Goal: Check status: Check status

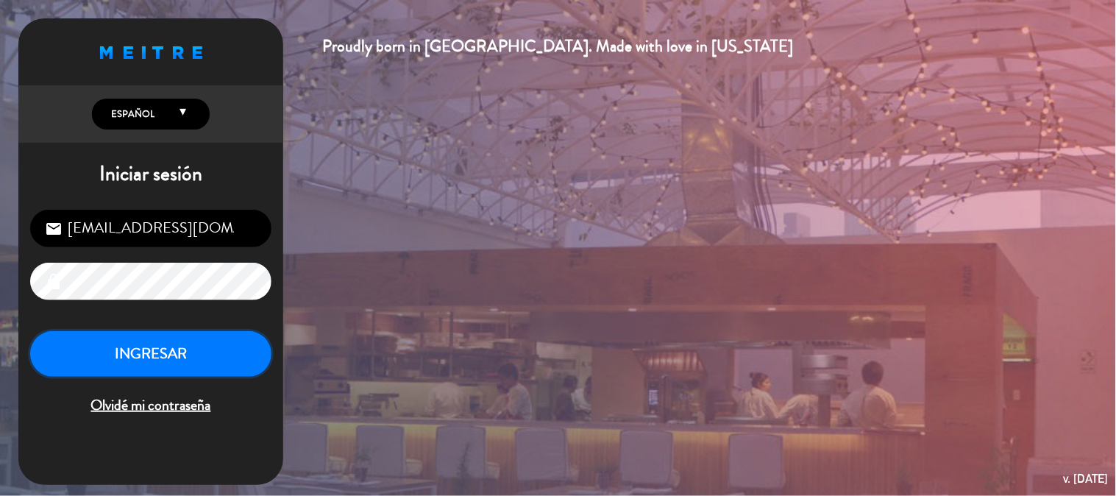
click at [265, 343] on button "INGRESAR" at bounding box center [150, 354] width 241 height 46
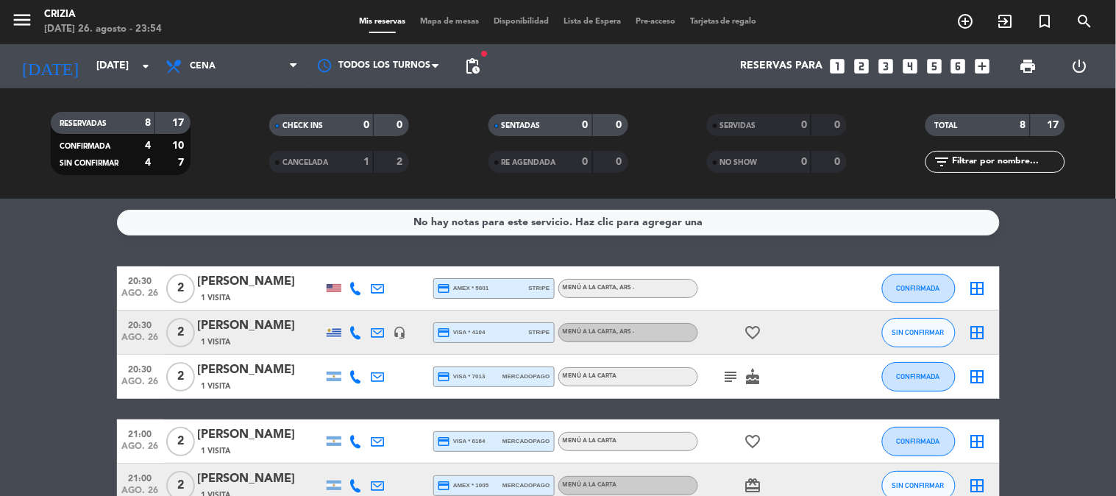
scroll to position [163, 0]
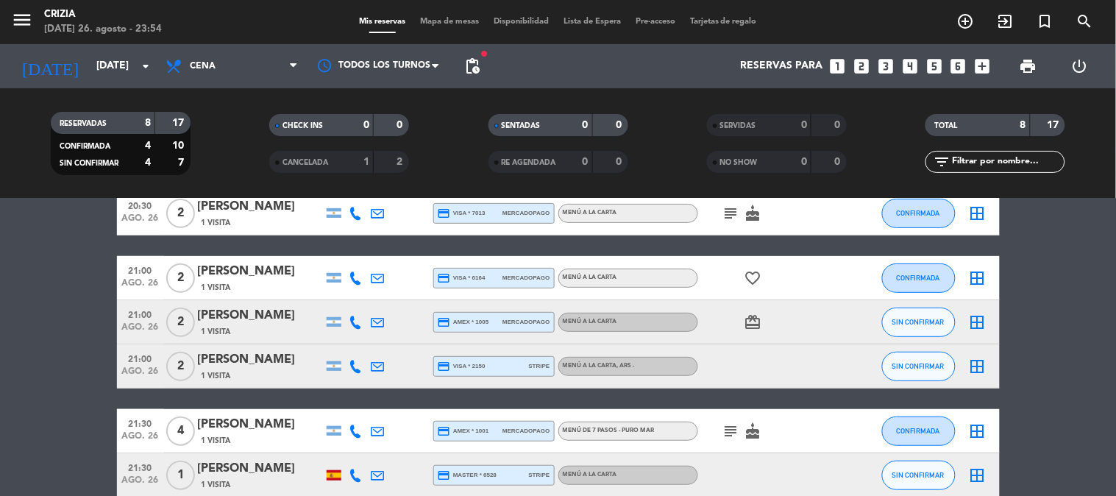
click at [1015, 391] on bookings-row "20:30 [DATE] 2 [PERSON_NAME] Have 1 Visita credit_card amex * 5001 stripe MENÚ …" at bounding box center [558, 300] width 1116 height 394
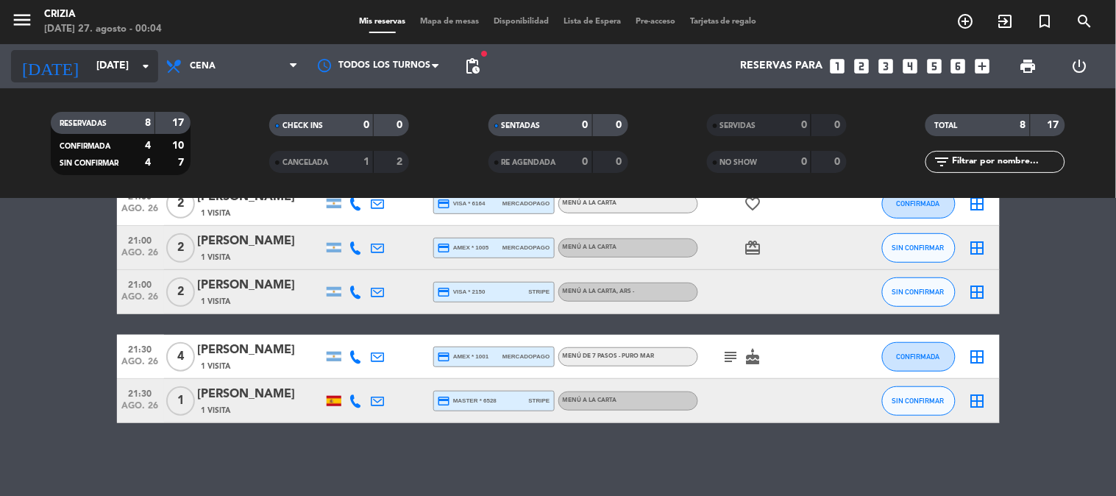
click at [118, 68] on input "[DATE]" at bounding box center [159, 66] width 140 height 26
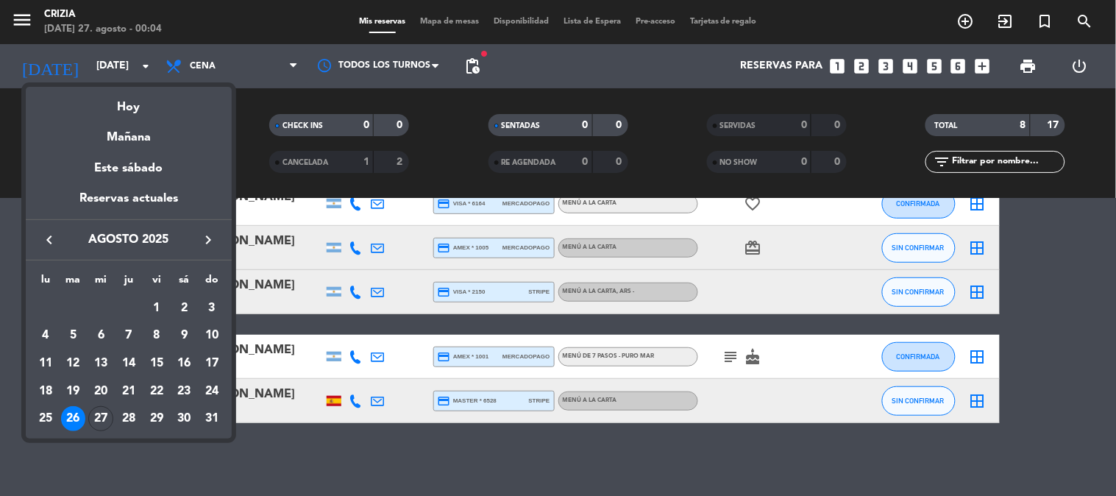
click at [97, 414] on div "27" at bounding box center [100, 418] width 25 height 25
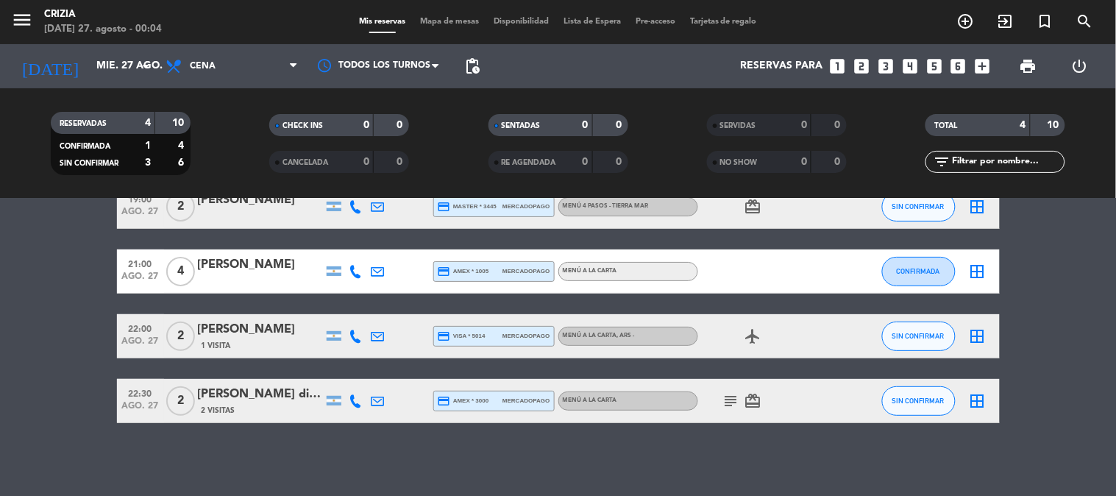
scroll to position [0, 0]
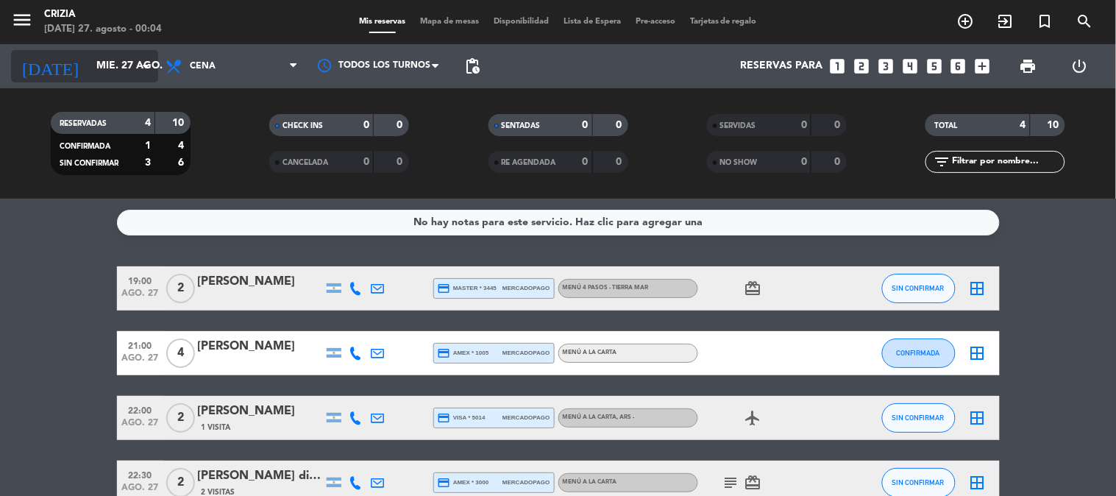
click at [118, 68] on input "mié. 27 ago." at bounding box center [159, 66] width 140 height 26
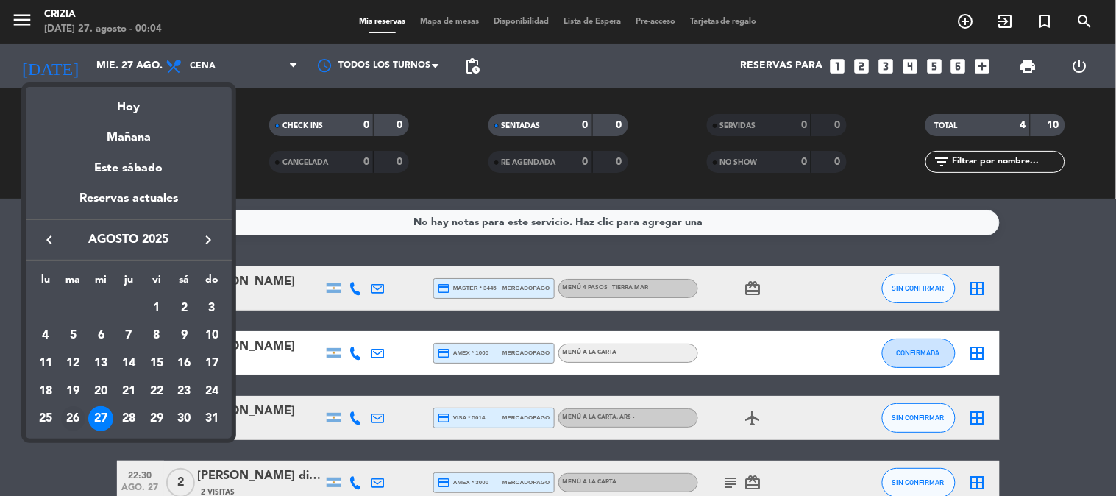
click at [77, 422] on div "26" at bounding box center [73, 418] width 25 height 25
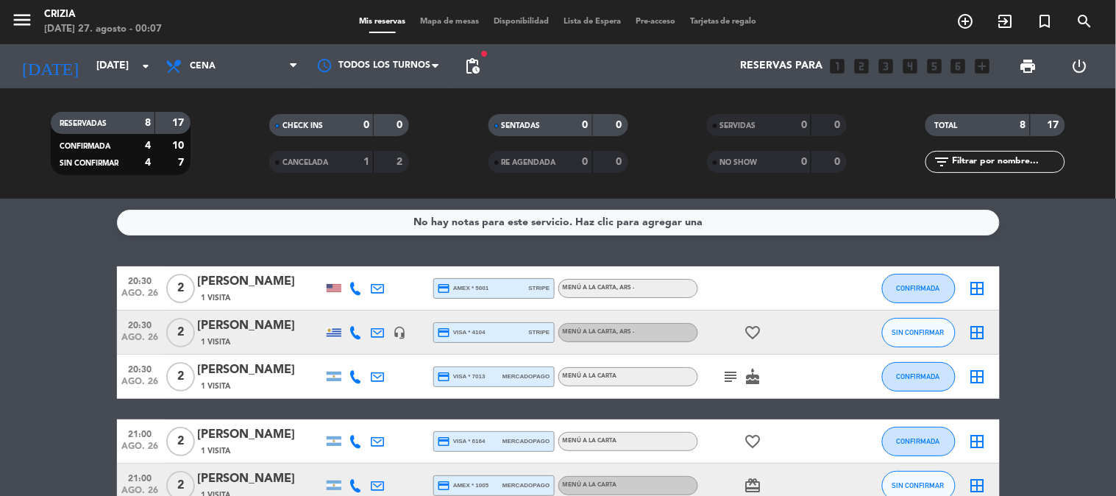
click at [82, 424] on bookings-row "20:30 [DATE] 2 [PERSON_NAME] Have 1 Visita credit_card amex * 5001 stripe MENÚ …" at bounding box center [558, 463] width 1116 height 394
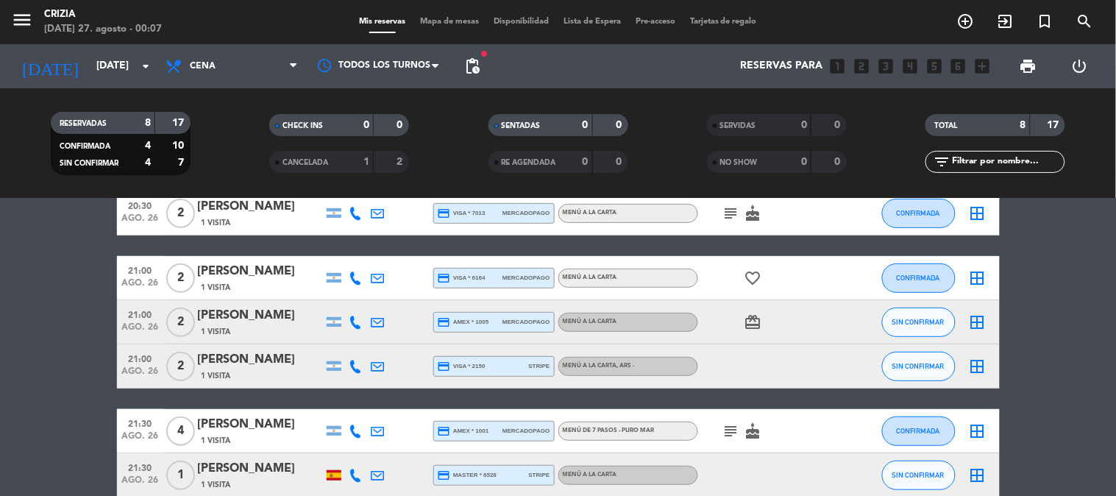
scroll to position [238, 0]
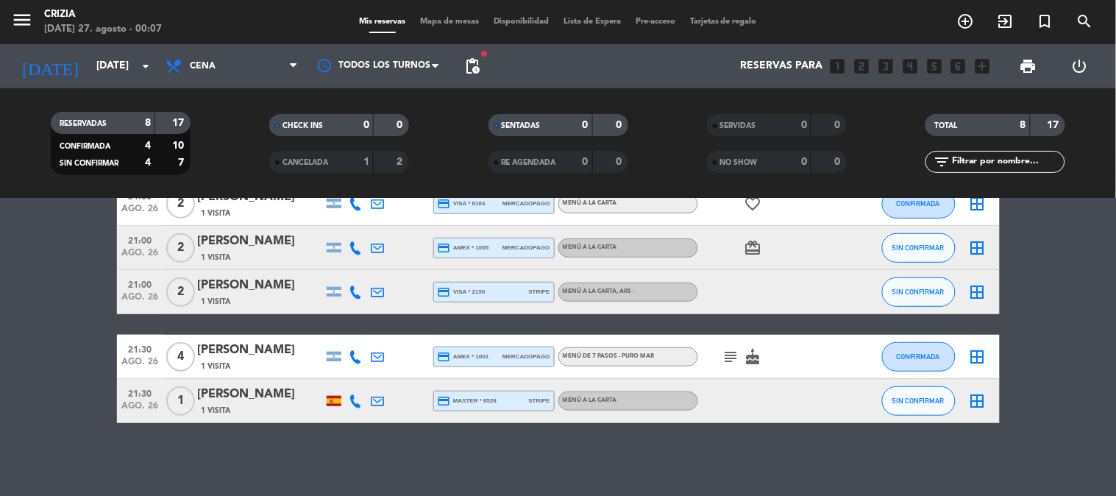
click at [288, 412] on div "1 Visita" at bounding box center [260, 410] width 125 height 13
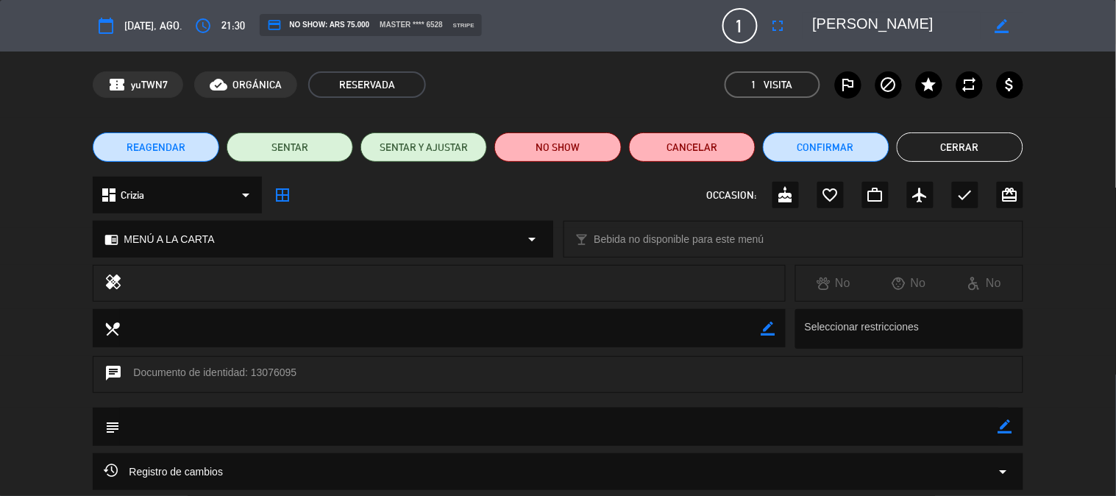
click at [944, 130] on div "REAGENDAR SENTAR SENTAR Y AJUSTAR NO SHOW Cancelar Confirmar Cerrar" at bounding box center [558, 147] width 1116 height 59
click at [946, 143] on button "Cerrar" at bounding box center [959, 146] width 126 height 29
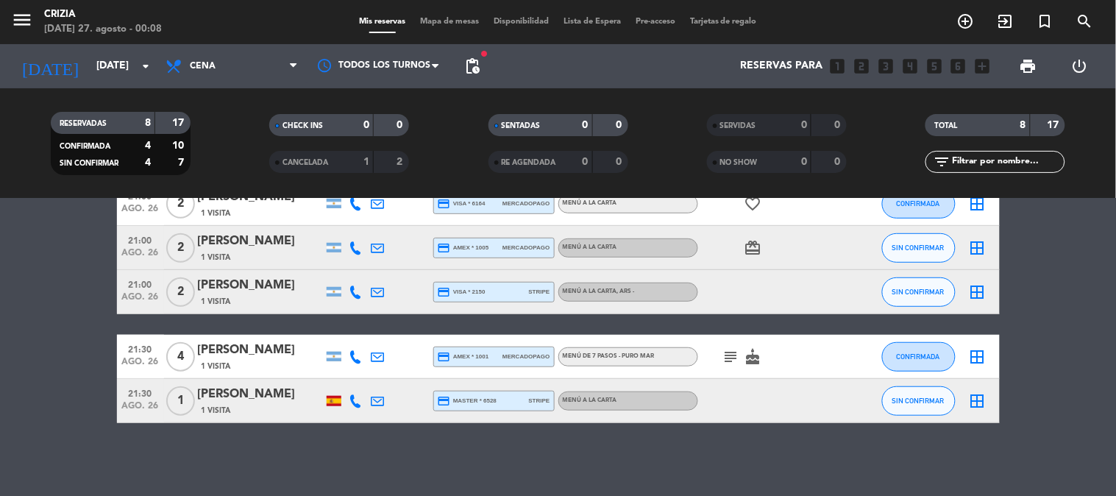
click at [290, 404] on div "1 Visita" at bounding box center [260, 410] width 125 height 13
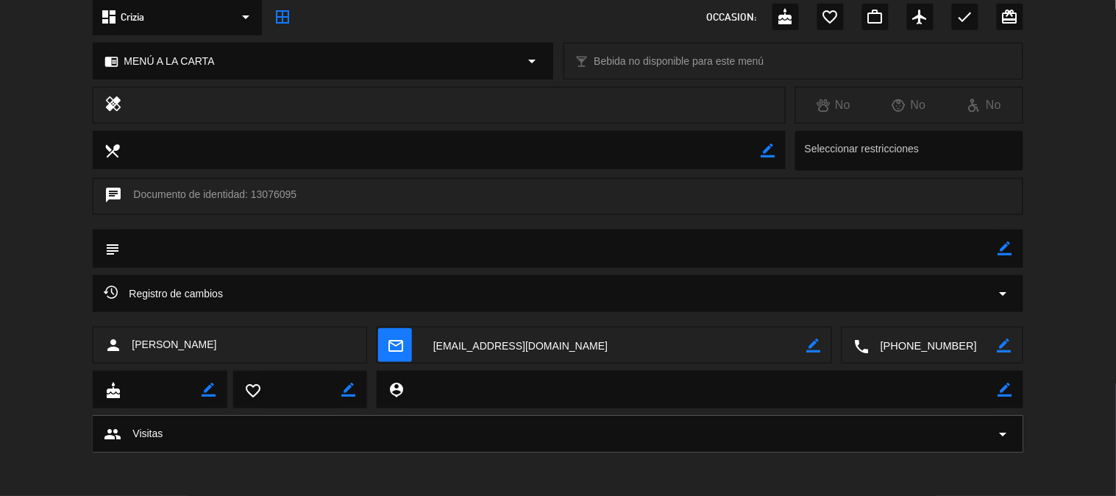
scroll to position [179, 0]
click at [1090, 247] on div "subject border_color" at bounding box center [558, 252] width 1116 height 46
click at [1071, 336] on div "person [PERSON_NAME] mail_outline border_color local_phone border_color" at bounding box center [558, 348] width 1116 height 44
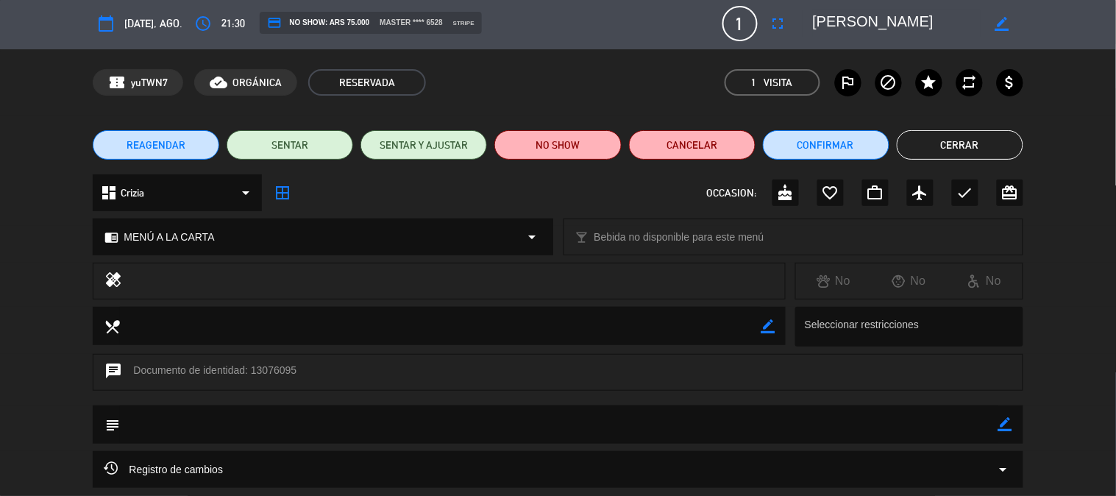
scroll to position [0, 0]
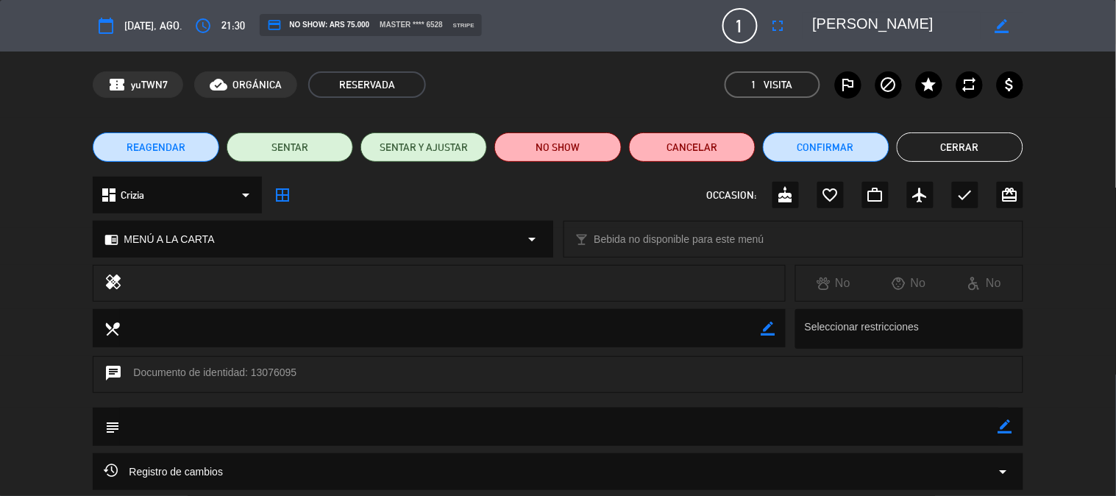
click at [979, 149] on button "Cerrar" at bounding box center [959, 146] width 126 height 29
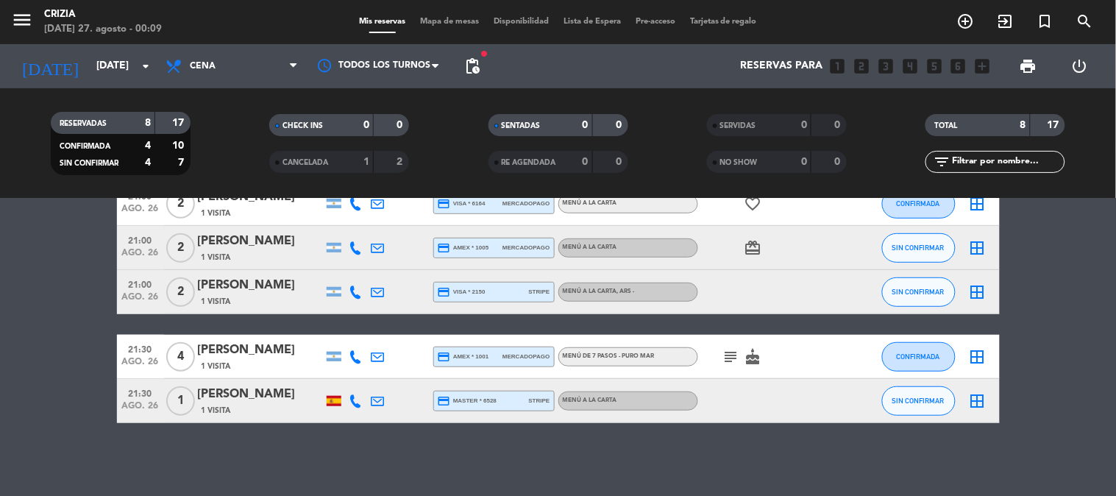
scroll to position [156, 0]
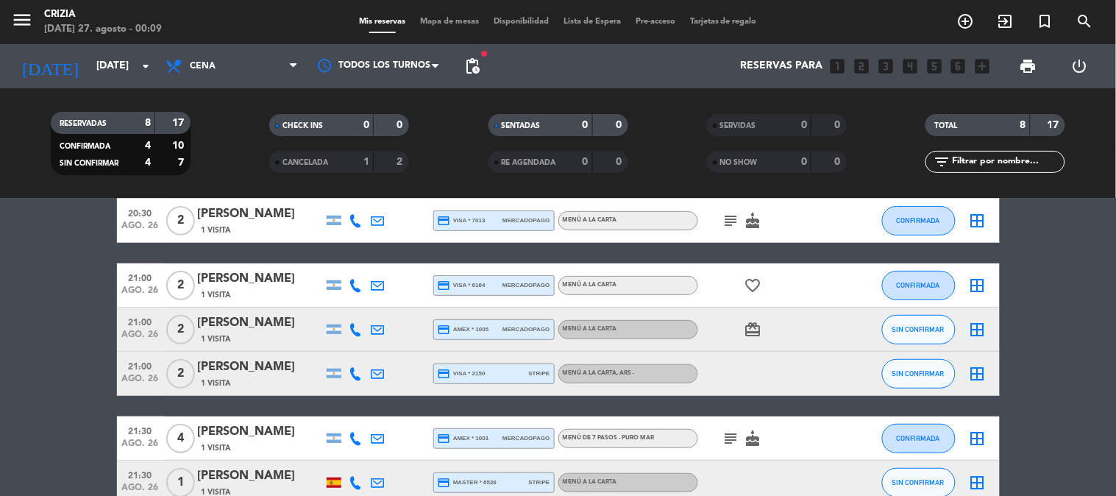
click at [1099, 327] on bookings-row "20:30 [DATE] 2 [PERSON_NAME] Have 1 Visita credit_card amex * 5001 stripe MENÚ …" at bounding box center [558, 307] width 1116 height 394
click at [1030, 268] on bookings-row "20:30 [DATE] 2 [PERSON_NAME] Have 1 Visita credit_card amex * 5001 stripe MENÚ …" at bounding box center [558, 307] width 1116 height 394
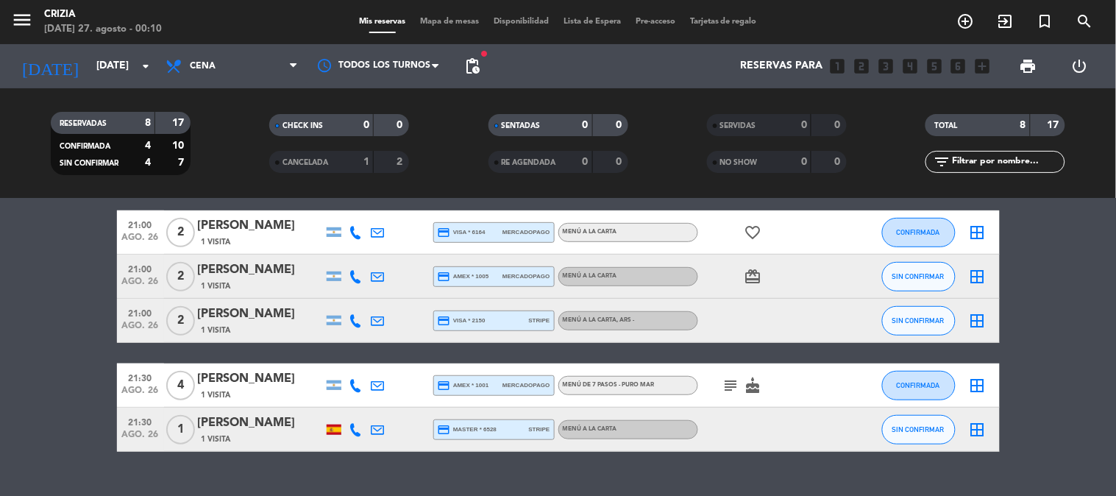
scroll to position [238, 0]
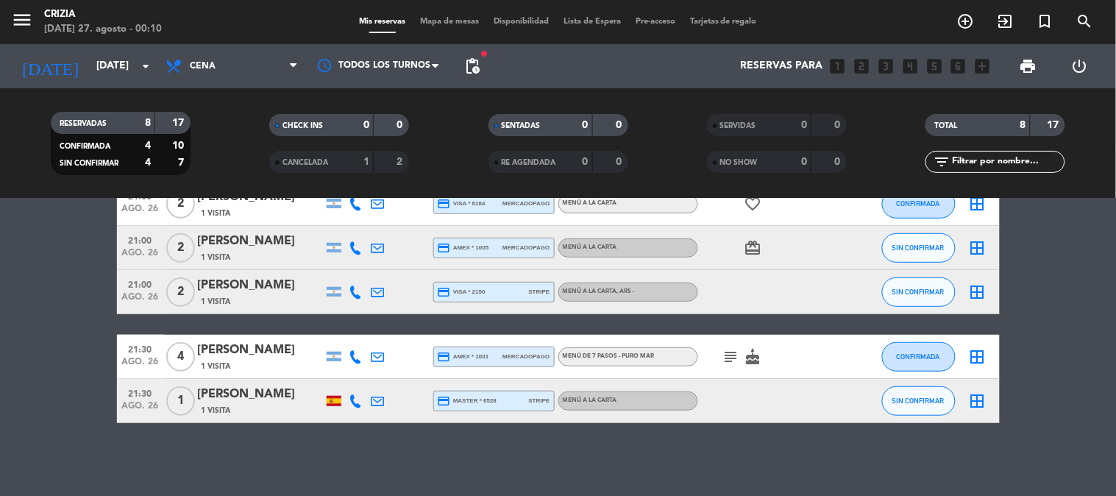
click at [289, 402] on div "[PERSON_NAME]" at bounding box center [260, 394] width 125 height 19
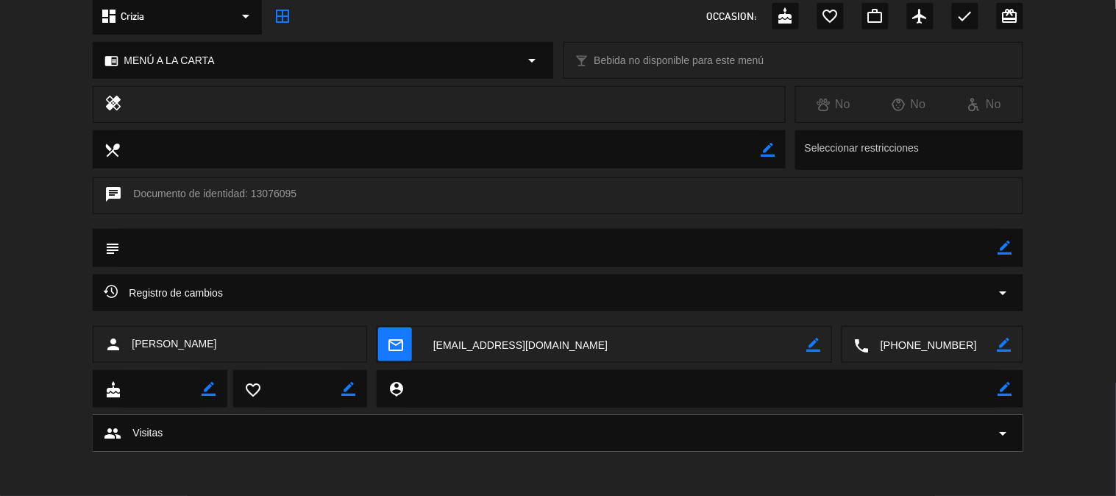
scroll to position [0, 0]
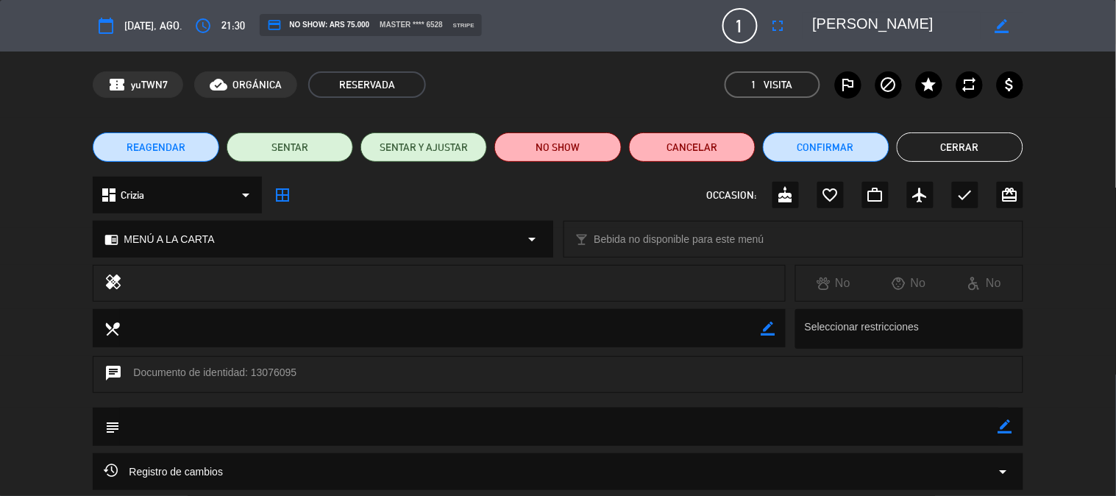
click at [960, 143] on button "Cerrar" at bounding box center [959, 146] width 126 height 29
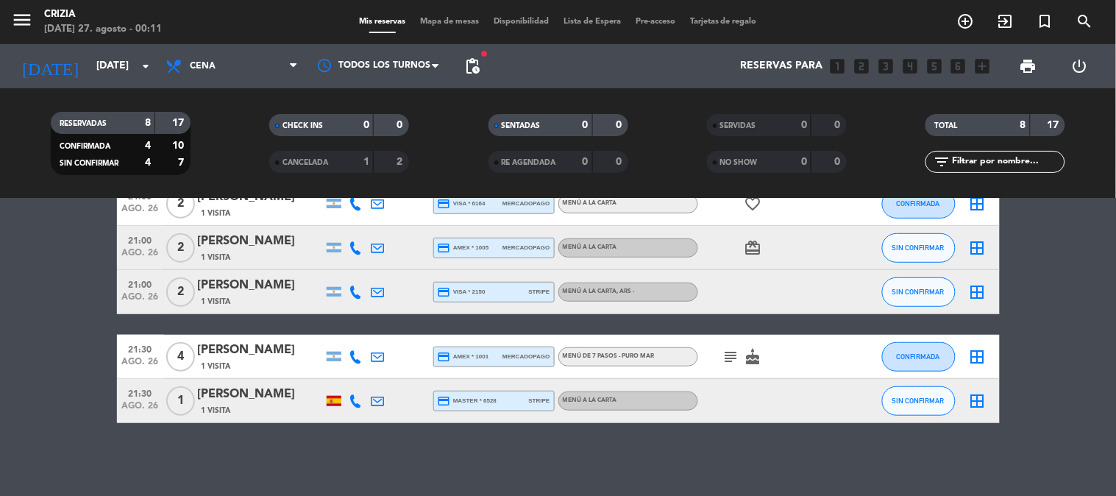
click at [1035, 285] on bookings-row "20:30 [DATE] 2 [PERSON_NAME] Have 1 Visita credit_card amex * 5001 stripe MENÚ …" at bounding box center [558, 226] width 1116 height 394
click at [185, 318] on div "20:30 [DATE] 2 [PERSON_NAME] Have 1 Visita credit_card amex * 5001 stripe MENÚ …" at bounding box center [558, 226] width 882 height 394
click at [554, 428] on div "No hay notas para este servicio. Haz clic para agregar una 20:30 [DATE] 2 [PERS…" at bounding box center [558, 347] width 1116 height 297
click at [1101, 324] on bookings-row "20:30 [DATE] 2 [PERSON_NAME] Have 1 Visita credit_card amex * 5001 stripe MENÚ …" at bounding box center [558, 226] width 1116 height 394
click at [1091, 275] on bookings-row "20:30 [DATE] 2 [PERSON_NAME] Have 1 Visita credit_card amex * 5001 stripe MENÚ …" at bounding box center [558, 226] width 1116 height 394
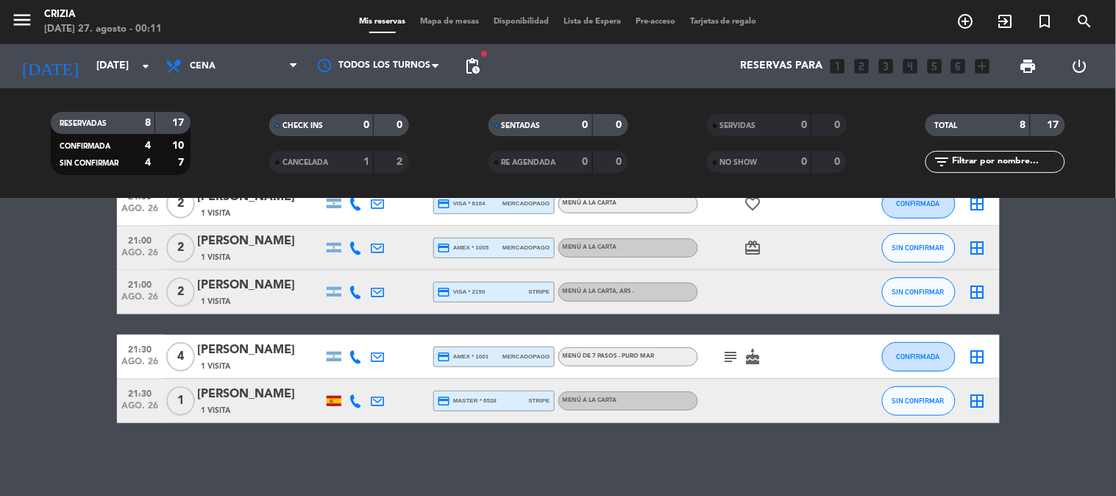
click at [1091, 274] on bookings-row "20:30 [DATE] 2 [PERSON_NAME] Have 1 Visita credit_card amex * 5001 stripe MENÚ …" at bounding box center [558, 226] width 1116 height 394
click at [1099, 342] on bookings-row "20:30 [DATE] 2 [PERSON_NAME] Have 1 Visita credit_card amex * 5001 stripe MENÚ …" at bounding box center [558, 226] width 1116 height 394
click at [1103, 321] on bookings-row "20:30 [DATE] 2 [PERSON_NAME] Have 1 Visita credit_card amex * 5001 stripe MENÚ …" at bounding box center [558, 226] width 1116 height 394
click at [1085, 252] on bookings-row "20:30 [DATE] 2 [PERSON_NAME] Have 1 Visita credit_card amex * 5001 stripe MENÚ …" at bounding box center [558, 226] width 1116 height 394
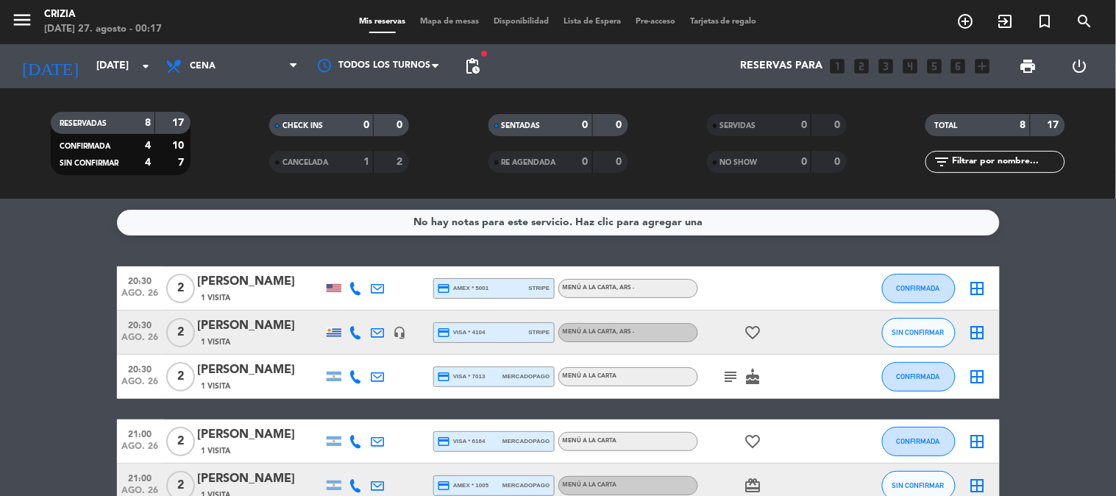
click at [1085, 252] on div "No hay notas para este servicio. Haz clic para agregar una 20:30 [DATE] 2 [PERS…" at bounding box center [558, 347] width 1116 height 297
click at [1069, 243] on div "No hay notas para este servicio. Haz clic para agregar una 20:30 [DATE] 2 [PERS…" at bounding box center [558, 347] width 1116 height 297
click at [97, 54] on input "[DATE]" at bounding box center [159, 66] width 140 height 26
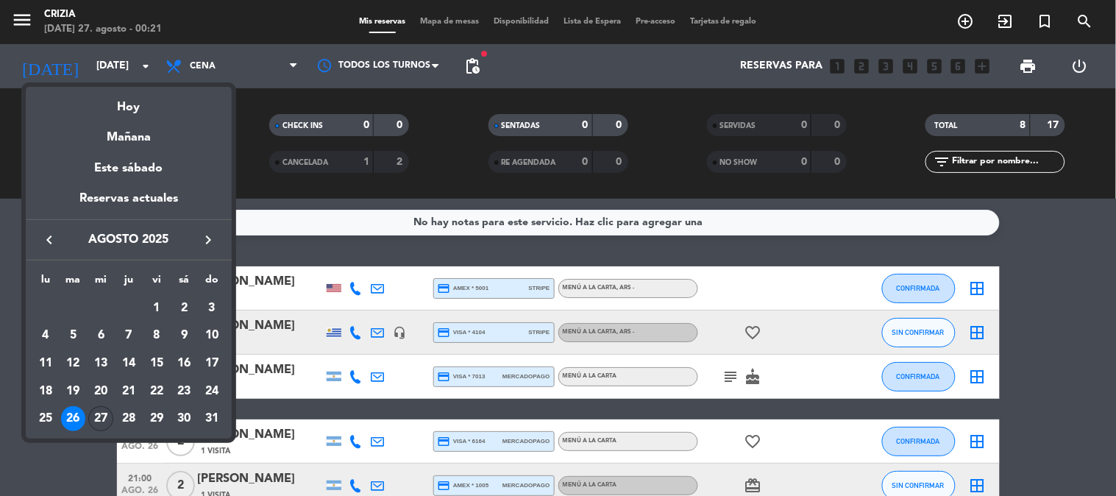
click at [101, 425] on div "27" at bounding box center [100, 418] width 25 height 25
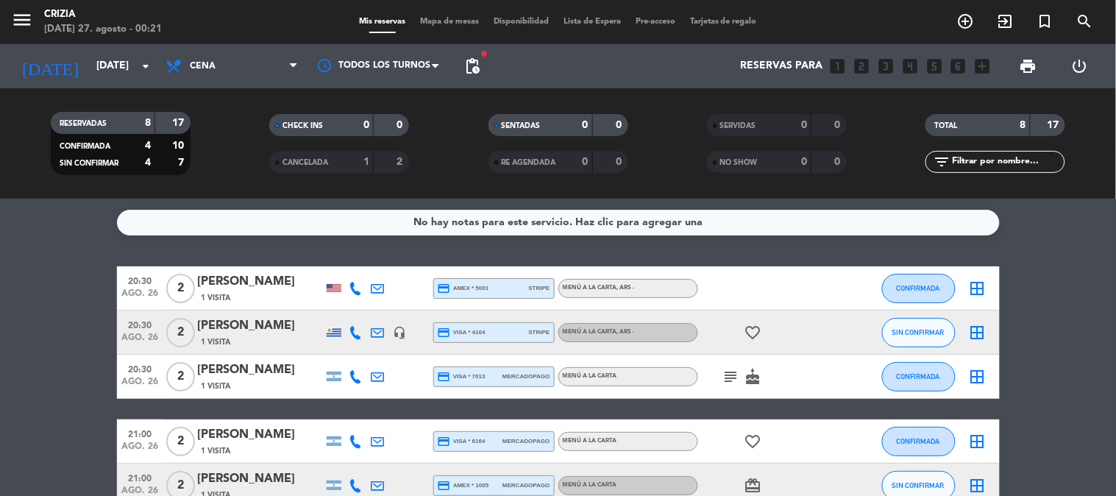
type input "mié. 27 ago."
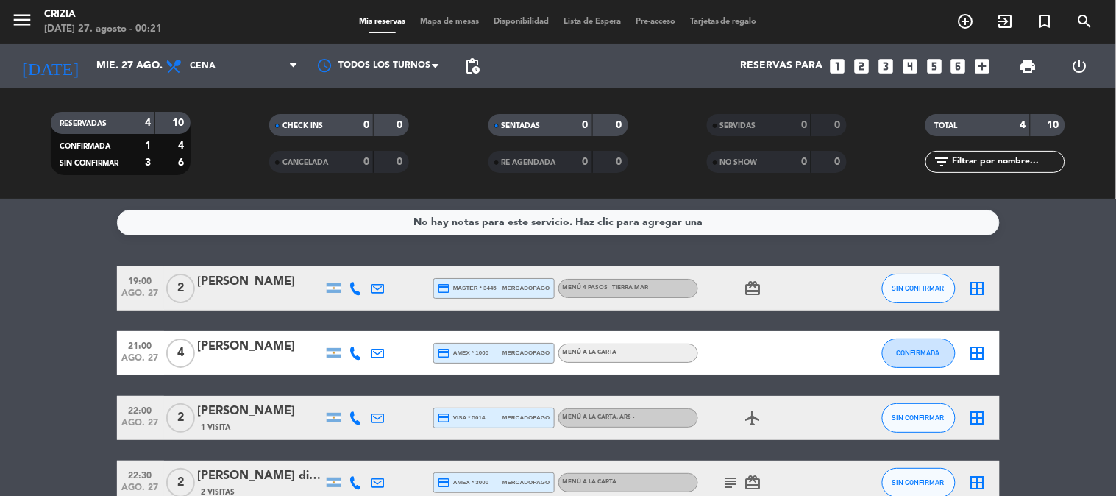
click at [728, 477] on icon "subject" at bounding box center [731, 483] width 18 height 18
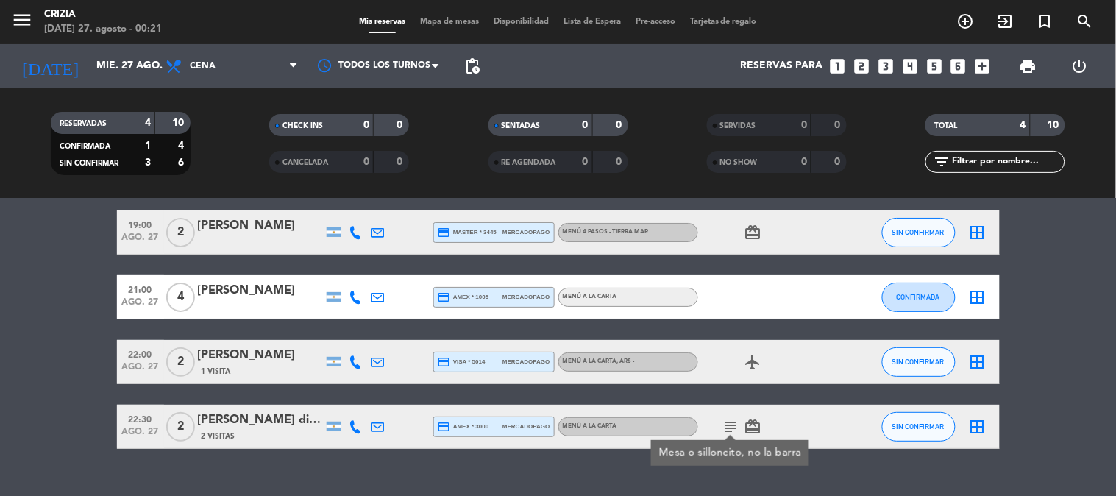
scroll to position [82, 0]
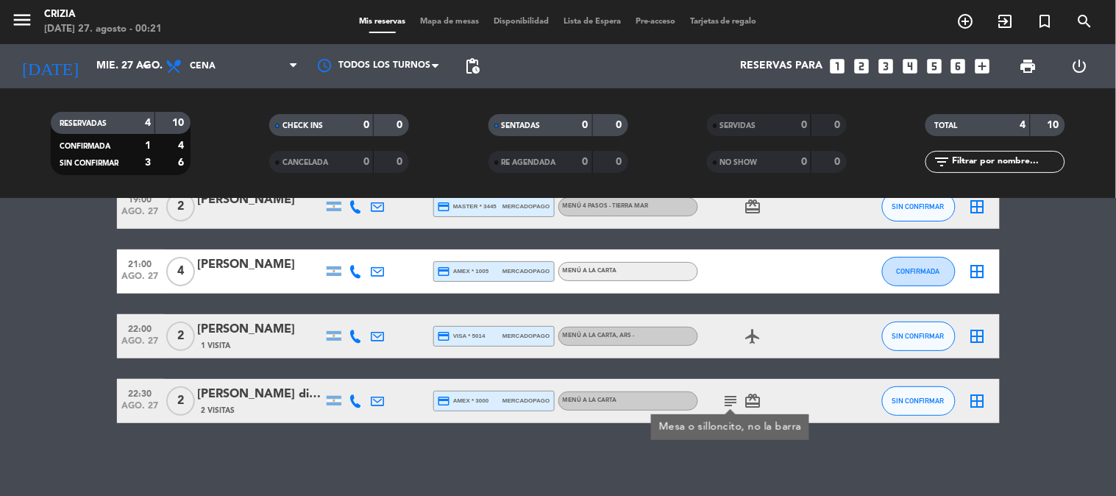
click at [265, 332] on div "[PERSON_NAME]" at bounding box center [260, 329] width 125 height 19
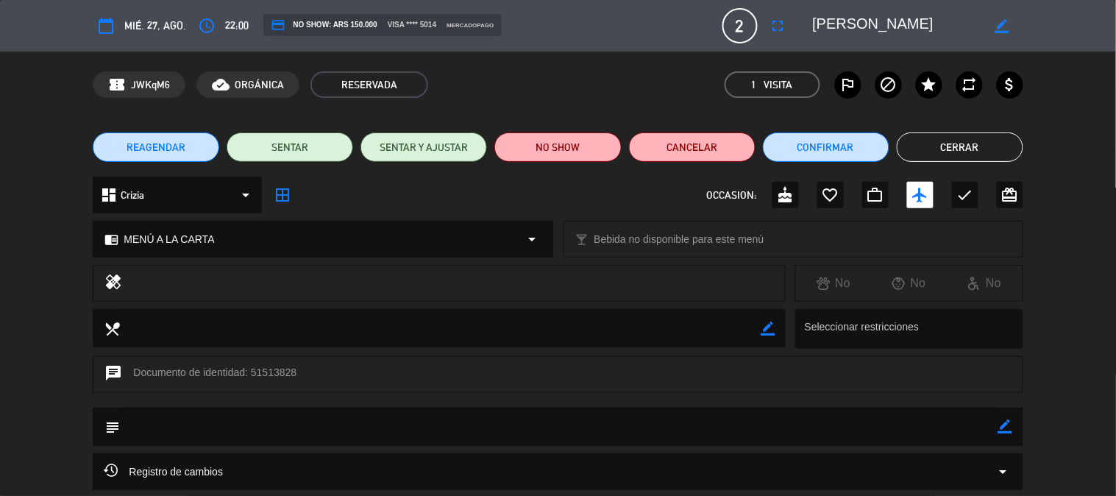
click at [964, 144] on button "Cerrar" at bounding box center [959, 146] width 126 height 29
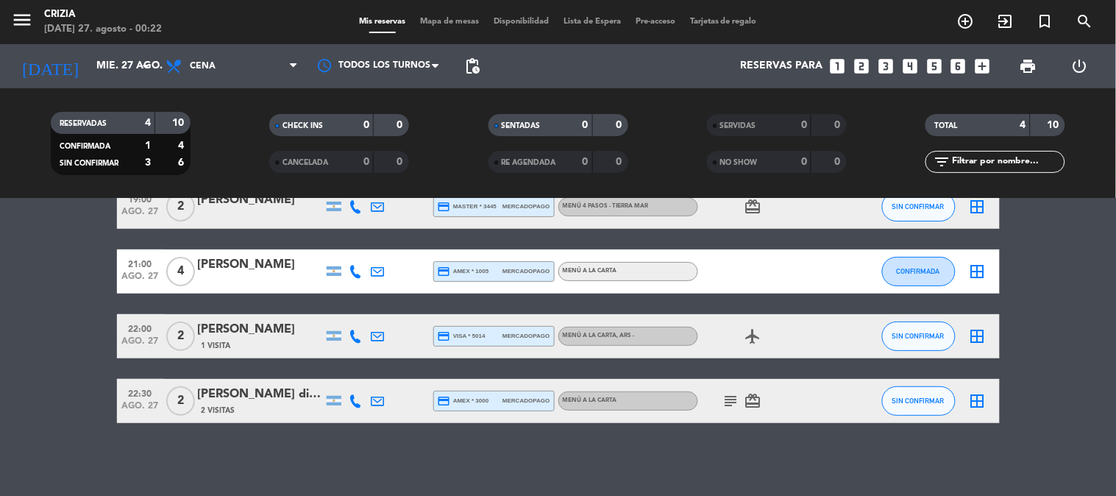
click at [725, 395] on icon "subject" at bounding box center [731, 401] width 18 height 18
click at [640, 466] on div "No hay notas para este servicio. Haz clic para agregar una 19:00 [DATE] 2 [PERS…" at bounding box center [558, 347] width 1116 height 297
click at [1085, 381] on bookings-row "19:00 [DATE] 2 [PERSON_NAME] credit_card master * 3445 mercadopago MENÚ 4 PASOS…" at bounding box center [558, 304] width 1116 height 238
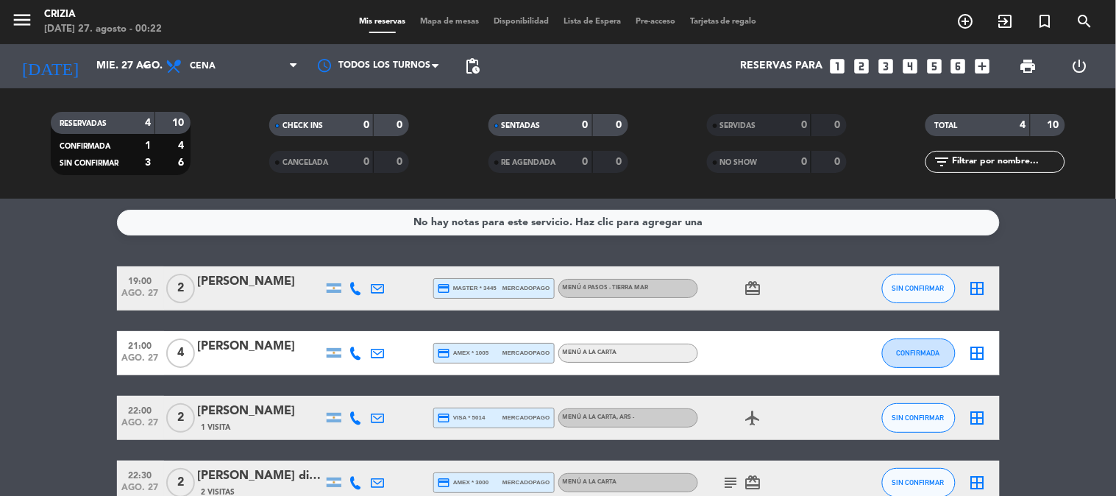
click at [754, 291] on icon "card_giftcard" at bounding box center [753, 288] width 18 height 18
click at [1055, 332] on bookings-row "19:00 [DATE] 2 [PERSON_NAME] credit_card master * 3445 mercadopago MENÚ 4 PASOS…" at bounding box center [558, 385] width 1116 height 238
click at [1061, 341] on bookings-row "19:00 [DATE] 2 [PERSON_NAME] credit_card master * 3445 mercadopago MENÚ 4 PASOS…" at bounding box center [558, 385] width 1116 height 238
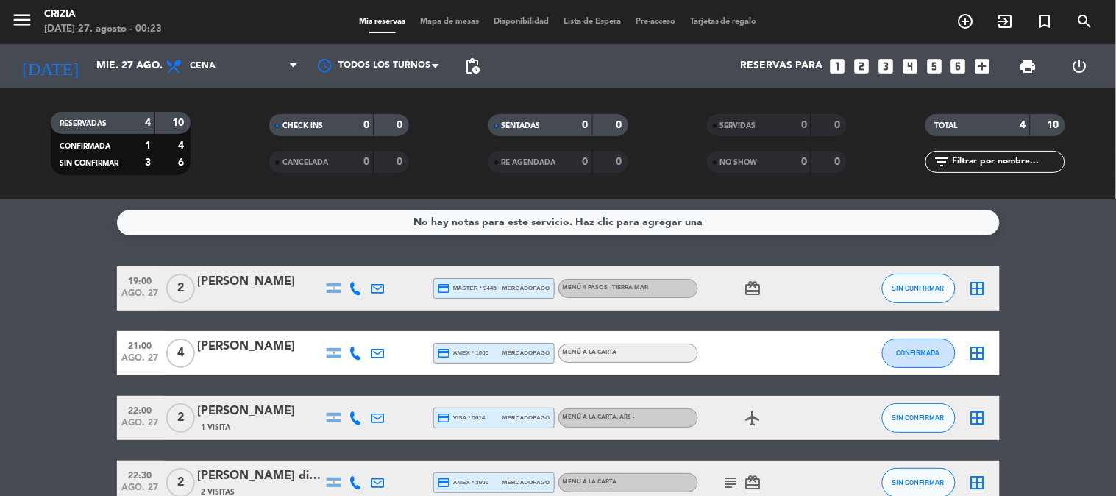
click at [1057, 279] on bookings-row "19:00 [DATE] 2 [PERSON_NAME] credit_card master * 3445 mercadopago MENÚ 4 PASOS…" at bounding box center [558, 385] width 1116 height 238
click at [1056, 278] on bookings-row "19:00 [DATE] 2 [PERSON_NAME] credit_card master * 3445 mercadopago MENÚ 4 PASOS…" at bounding box center [558, 385] width 1116 height 238
click at [1038, 288] on bookings-row "19:00 [DATE] 2 [PERSON_NAME] credit_card master * 3445 mercadopago MENÚ 4 PASOS…" at bounding box center [558, 385] width 1116 height 238
click at [1042, 285] on bookings-row "19:00 [DATE] 2 [PERSON_NAME] credit_card master * 3445 mercadopago MENÚ 4 PASOS…" at bounding box center [558, 385] width 1116 height 238
click at [1035, 289] on bookings-row "19:00 [DATE] 2 [PERSON_NAME] credit_card master * 3445 mercadopago MENÚ 4 PASOS…" at bounding box center [558, 385] width 1116 height 238
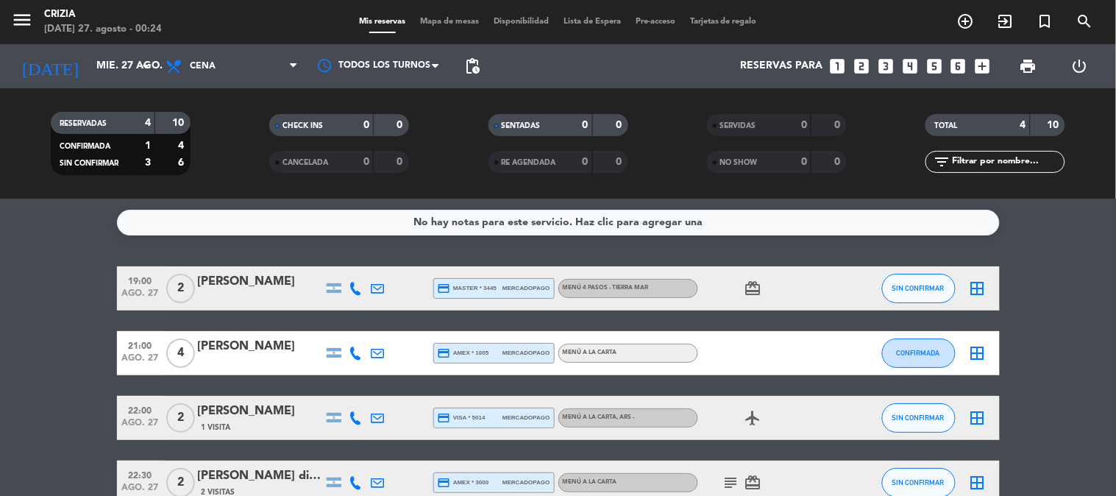
click at [1035, 289] on bookings-row "19:00 [DATE] 2 [PERSON_NAME] credit_card master * 3445 mercadopago MENÚ 4 PASOS…" at bounding box center [558, 385] width 1116 height 238
click at [1055, 435] on bookings-row "19:00 [DATE] 2 [PERSON_NAME] credit_card master * 3445 mercadopago MENÚ 4 PASOS…" at bounding box center [558, 385] width 1116 height 238
click at [1028, 252] on div "No hay notas para este servicio. Haz clic para agregar una 19:00 [DATE] 2 [PERS…" at bounding box center [558, 347] width 1116 height 297
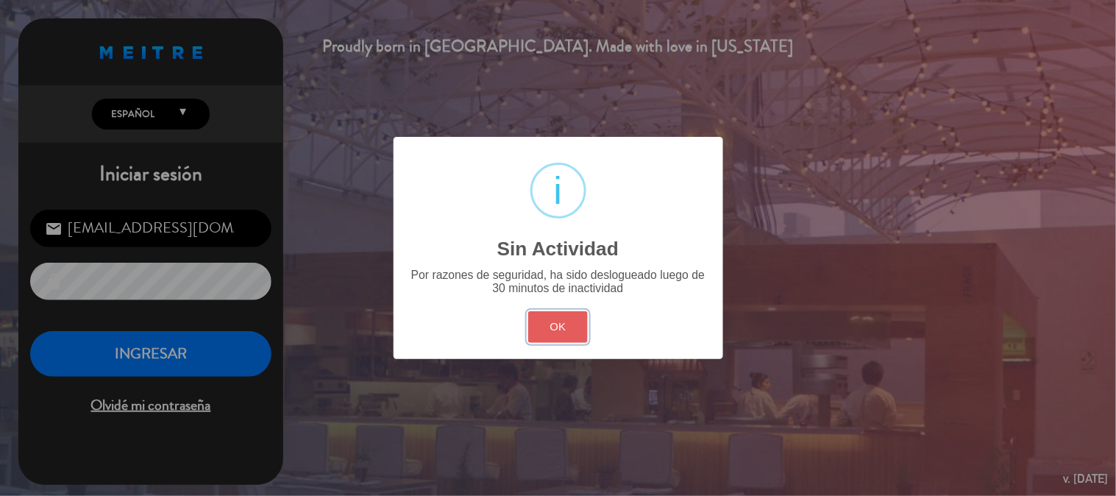
click at [541, 316] on button "OK" at bounding box center [558, 327] width 60 height 32
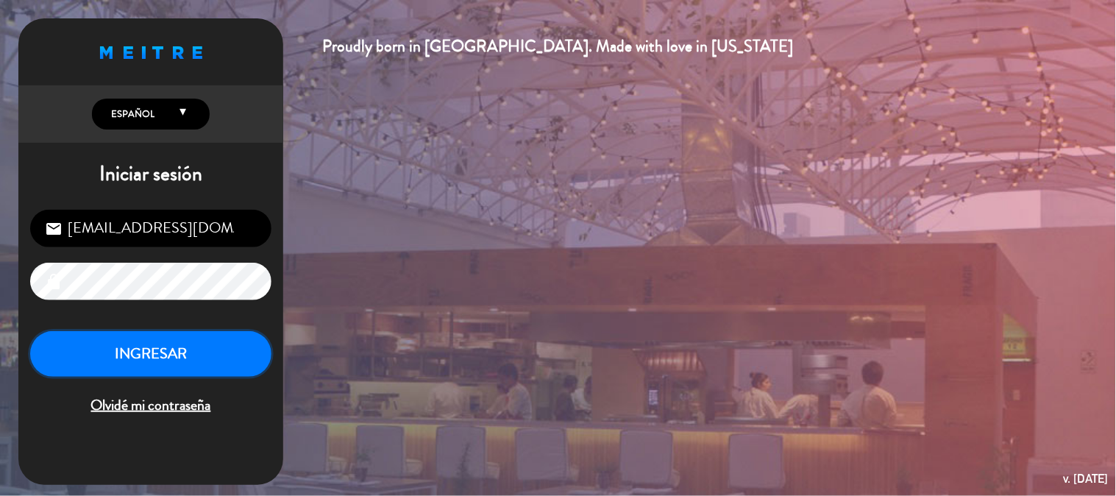
click at [149, 354] on button "INGRESAR" at bounding box center [150, 354] width 241 height 46
